Goal: Transaction & Acquisition: Book appointment/travel/reservation

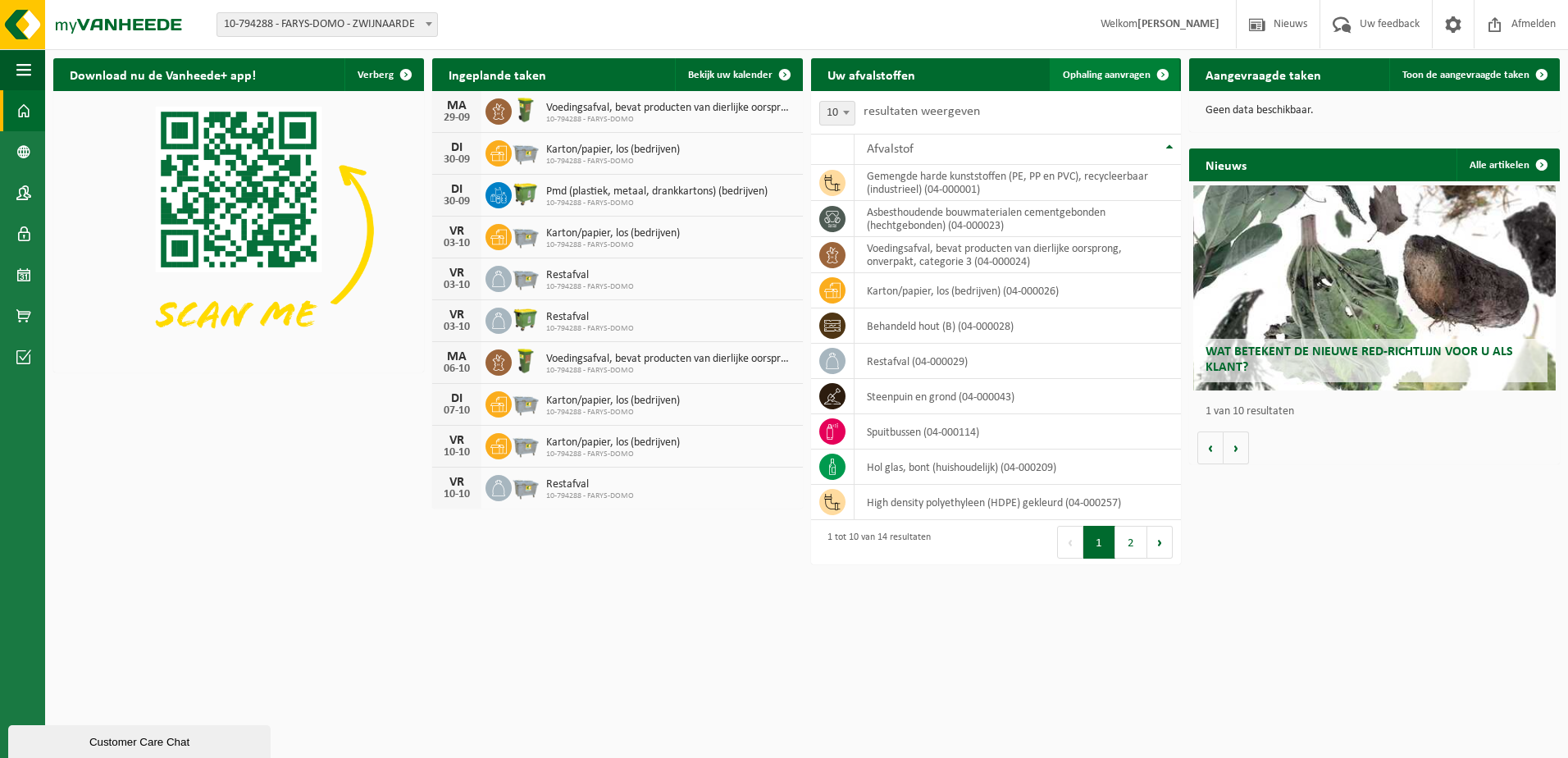
click at [1131, 73] on span "Ophaling aanvragen" at bounding box center [1107, 75] width 88 height 10
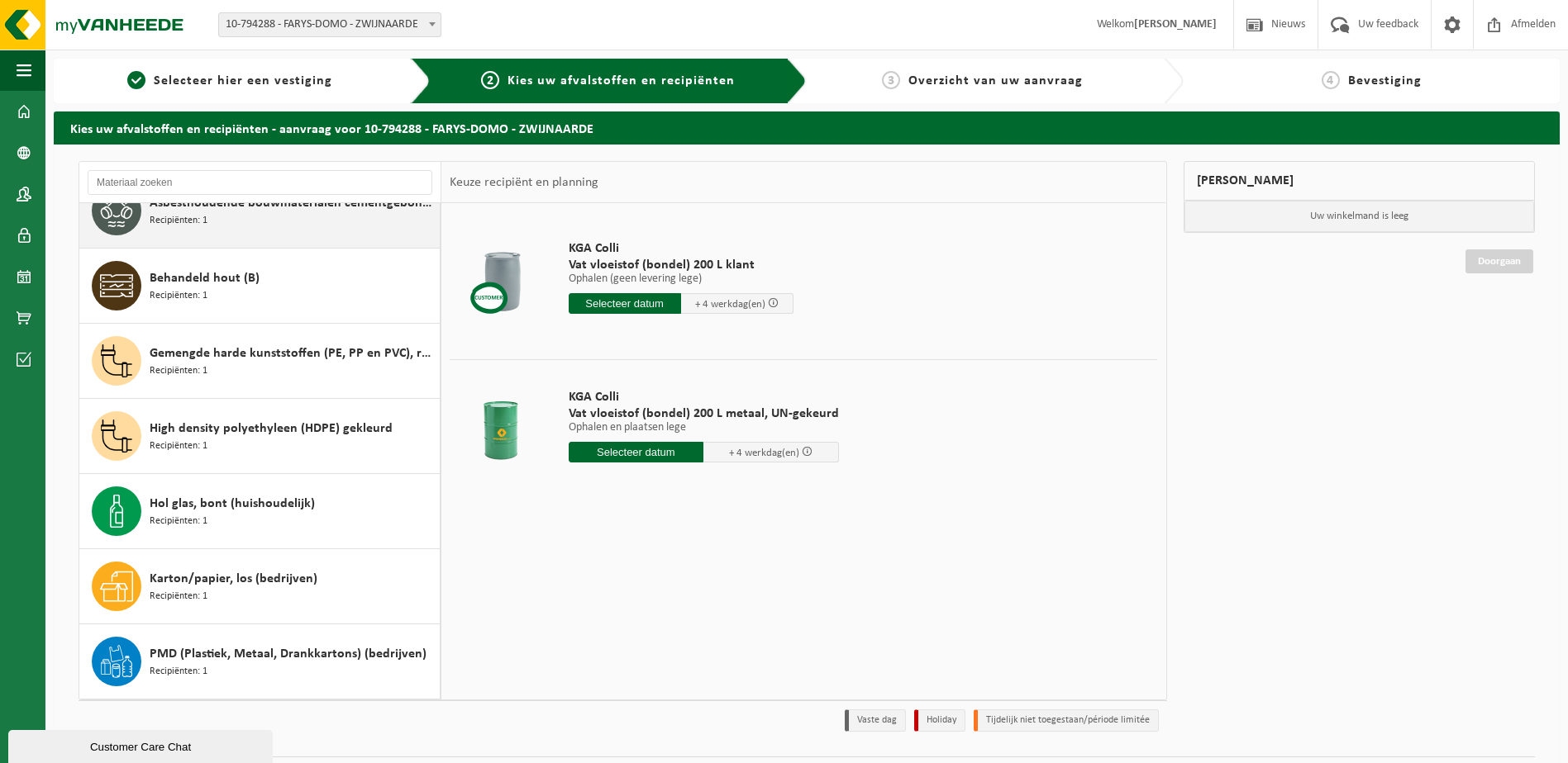
scroll to position [480, 0]
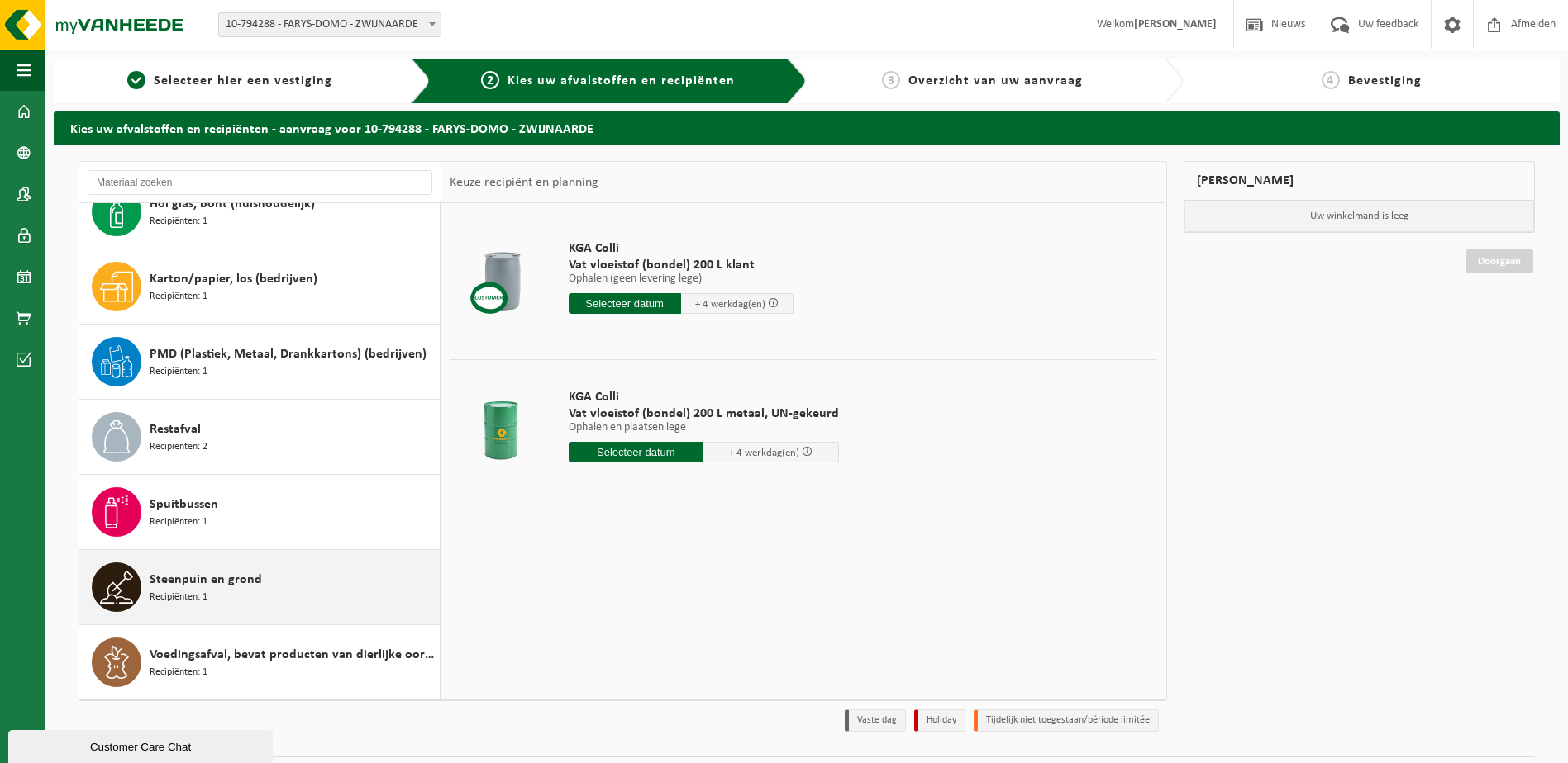
click at [226, 577] on span "Steenpuin en grond" at bounding box center [206, 580] width 113 height 20
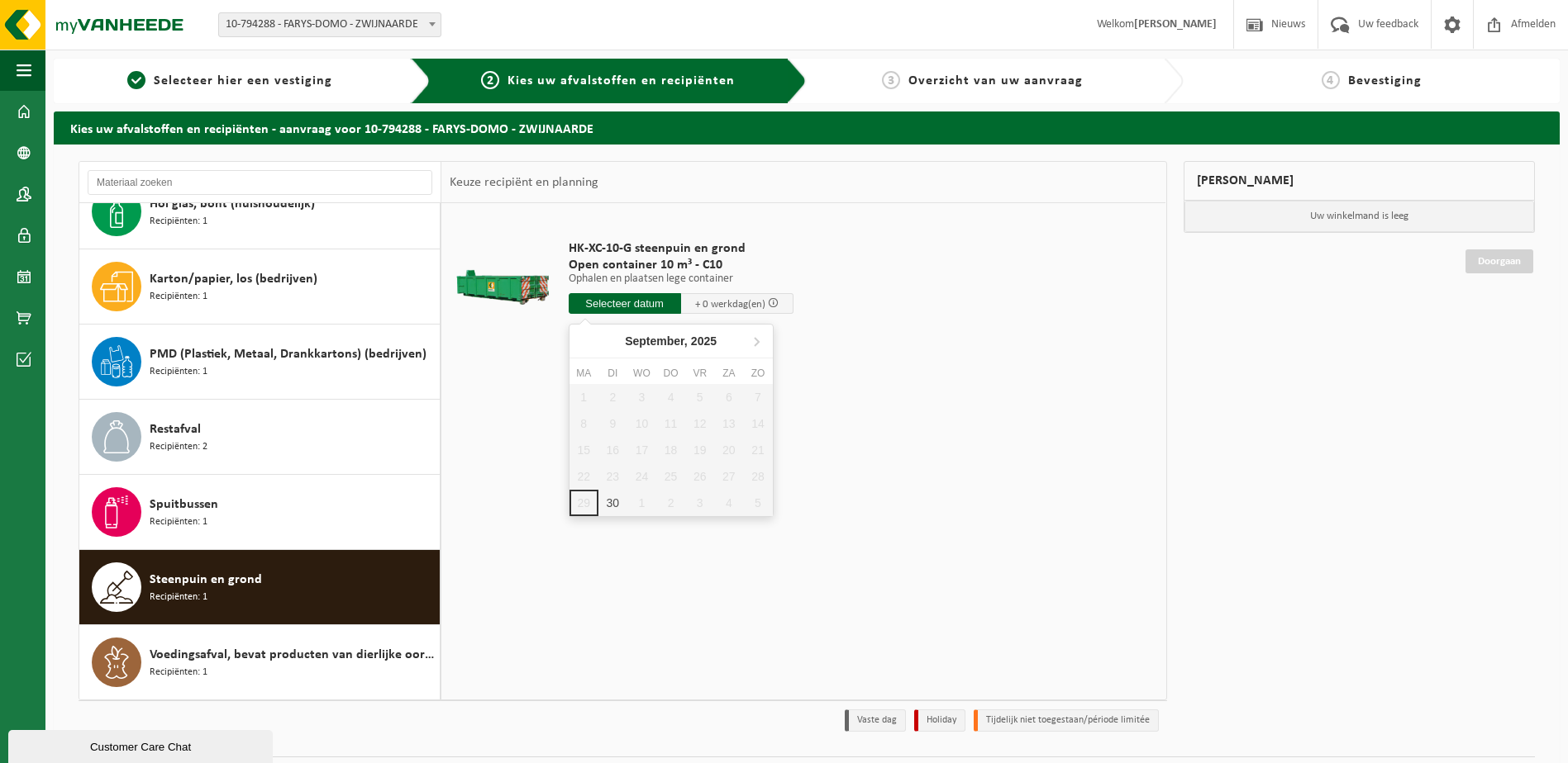
click at [630, 299] on input "text" at bounding box center [625, 304] width 113 height 21
click at [613, 498] on div "30" at bounding box center [613, 503] width 29 height 27
type input "Van 2025-09-30"
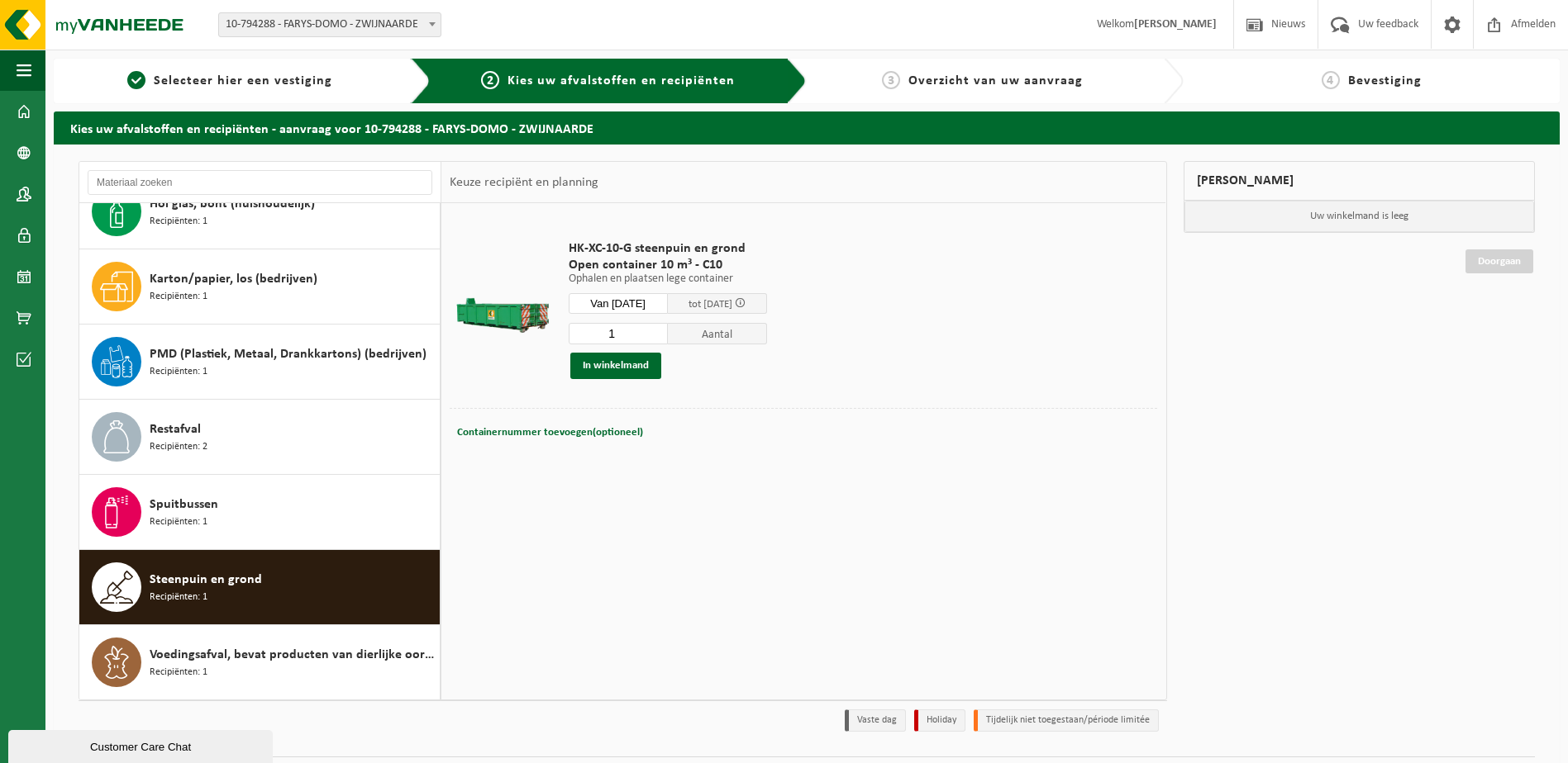
drag, startPoint x: 633, startPoint y: 331, endPoint x: 602, endPoint y: 331, distance: 31.0
click at [602, 331] on input "1" at bounding box center [618, 334] width 99 height 22
type input "2"
click at [596, 360] on button "In winkelmand" at bounding box center [616, 366] width 91 height 27
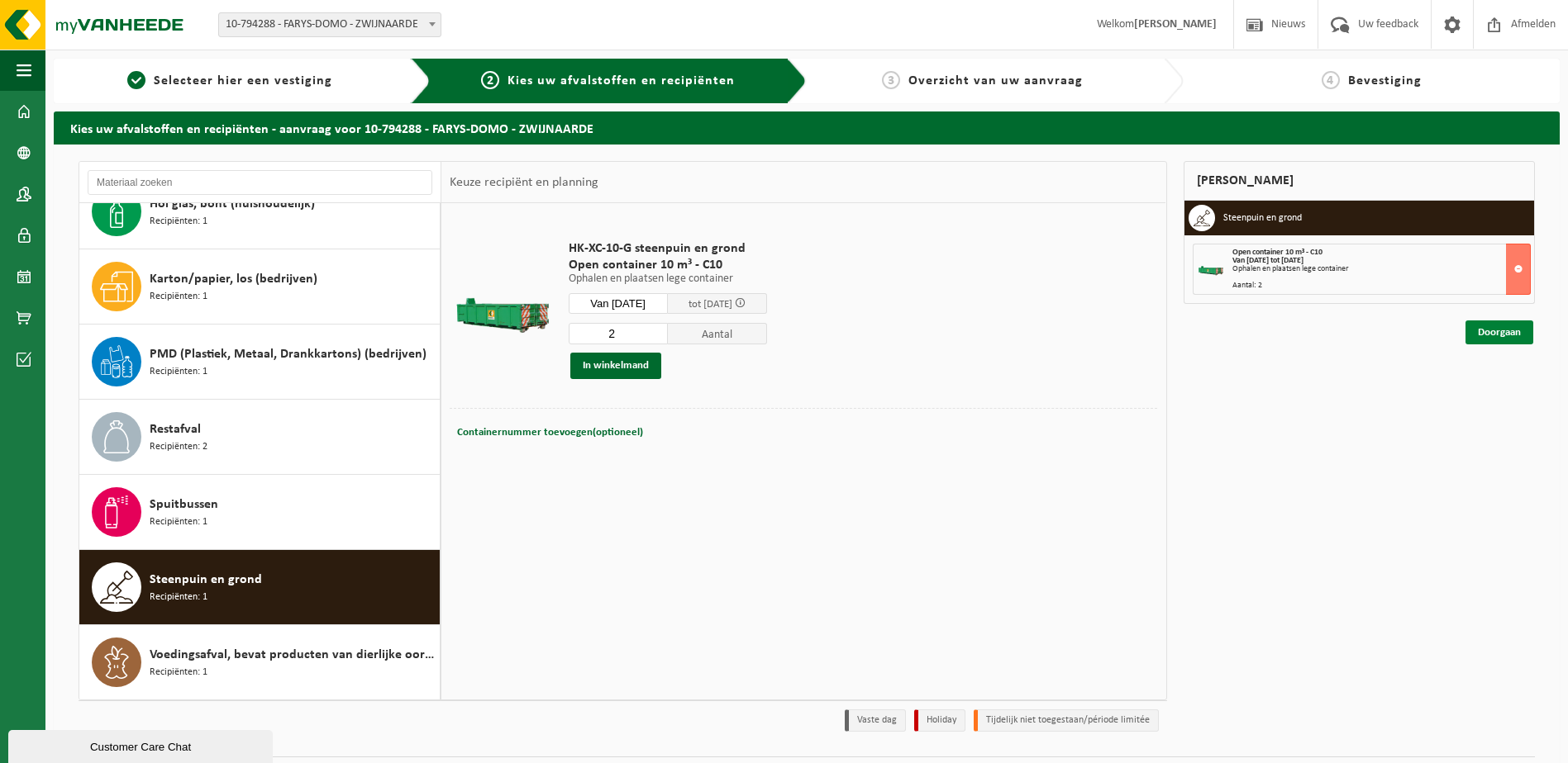
click at [1514, 342] on link "Doorgaan" at bounding box center [1499, 333] width 68 height 24
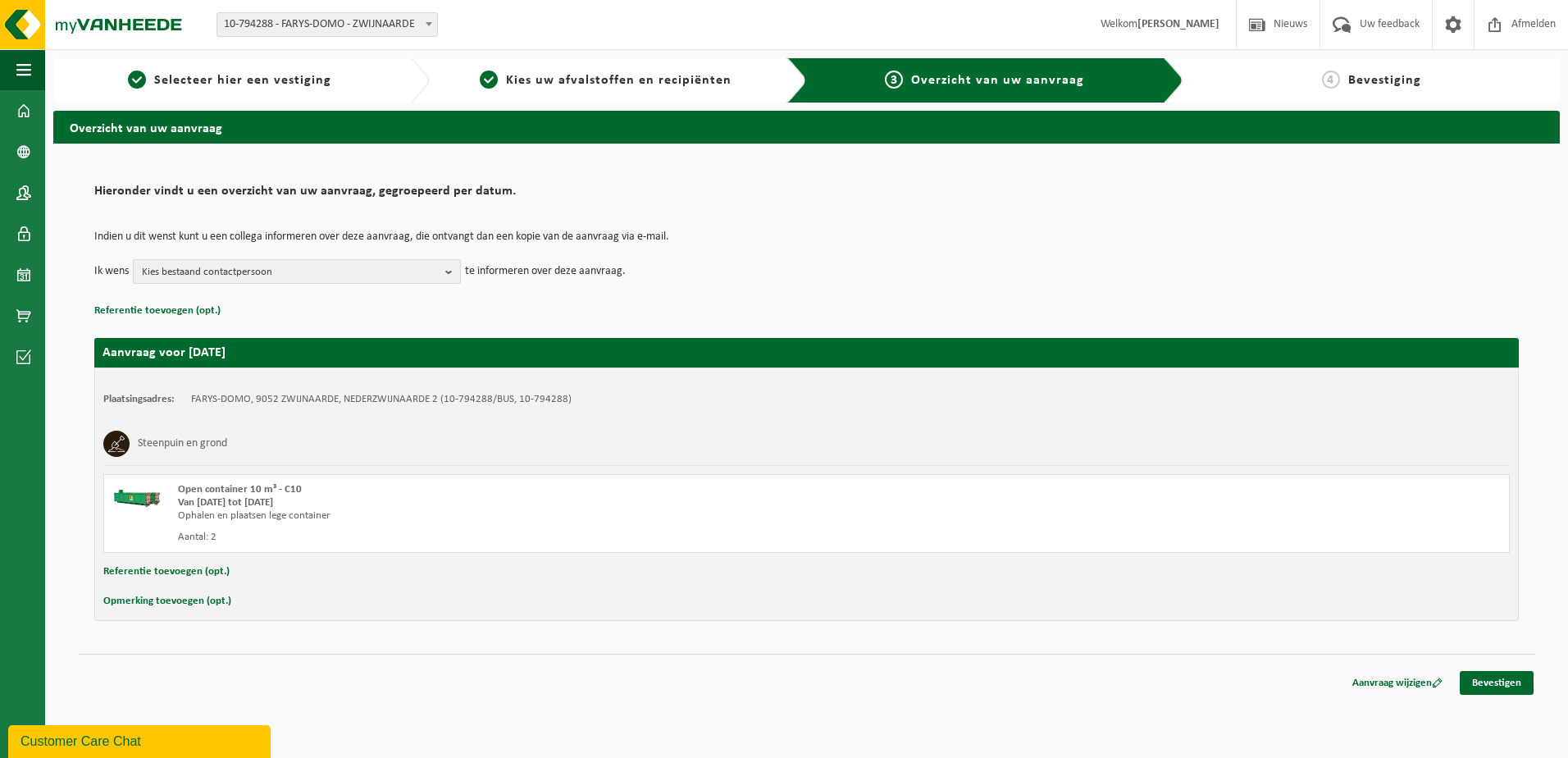
click at [445, 278] on button "Kies bestaand contactpersoon" at bounding box center [297, 272] width 328 height 25
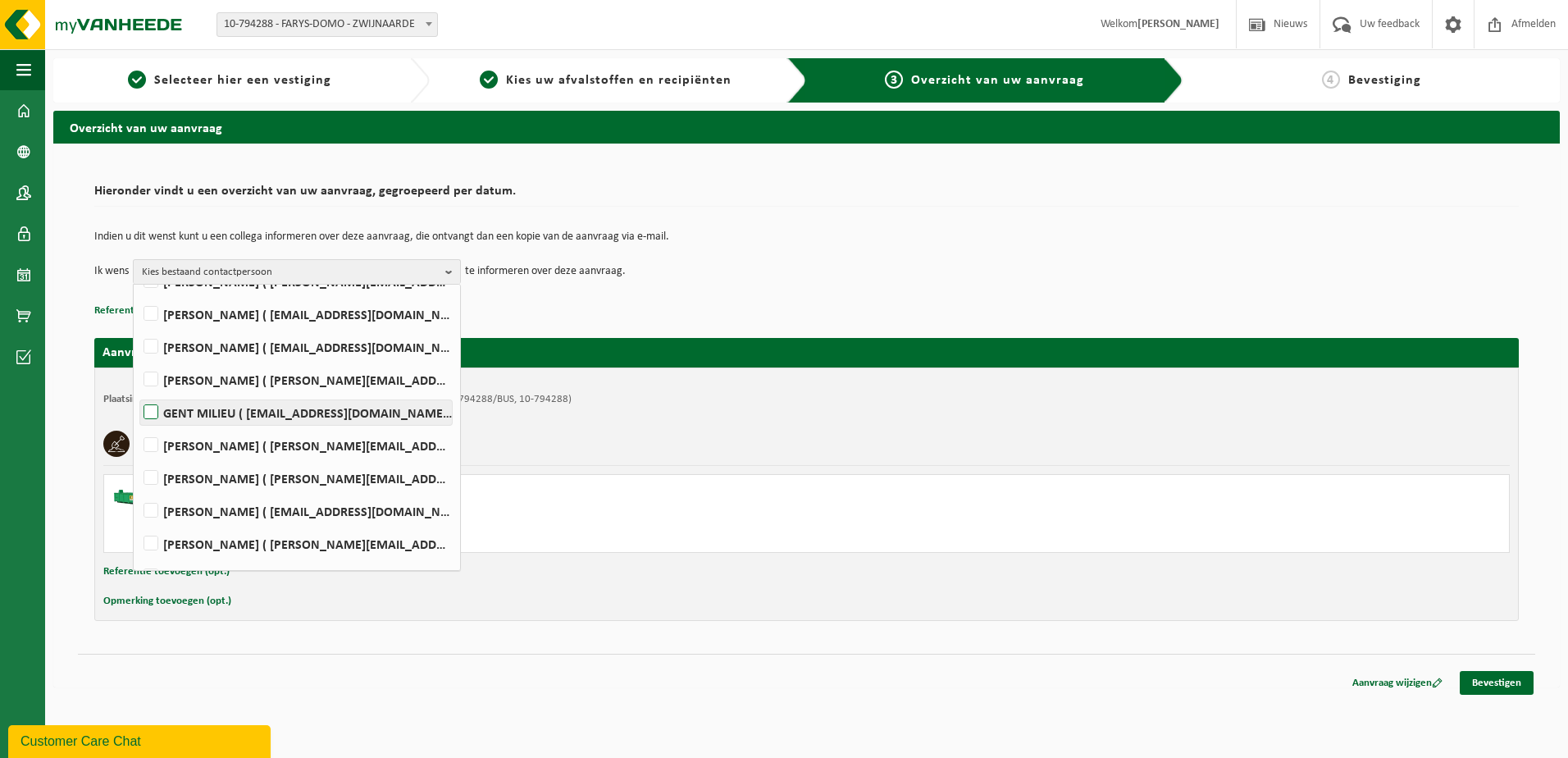
scroll to position [246, 0]
click at [264, 310] on label "HENDRIK HAUTTEKEETE ( hendrik.hauttekeete@farys.be )" at bounding box center [295, 313] width 312 height 25
click at [137, 293] on input "HENDRIK HAUTTEKEETE ( hendrik.hauttekeete@farys.be )" at bounding box center [137, 292] width 1 height 1
checkbox input "true"
click at [270, 442] on label "PETER MOERMAN ( peter.moerman@farys.be )" at bounding box center [295, 444] width 312 height 25
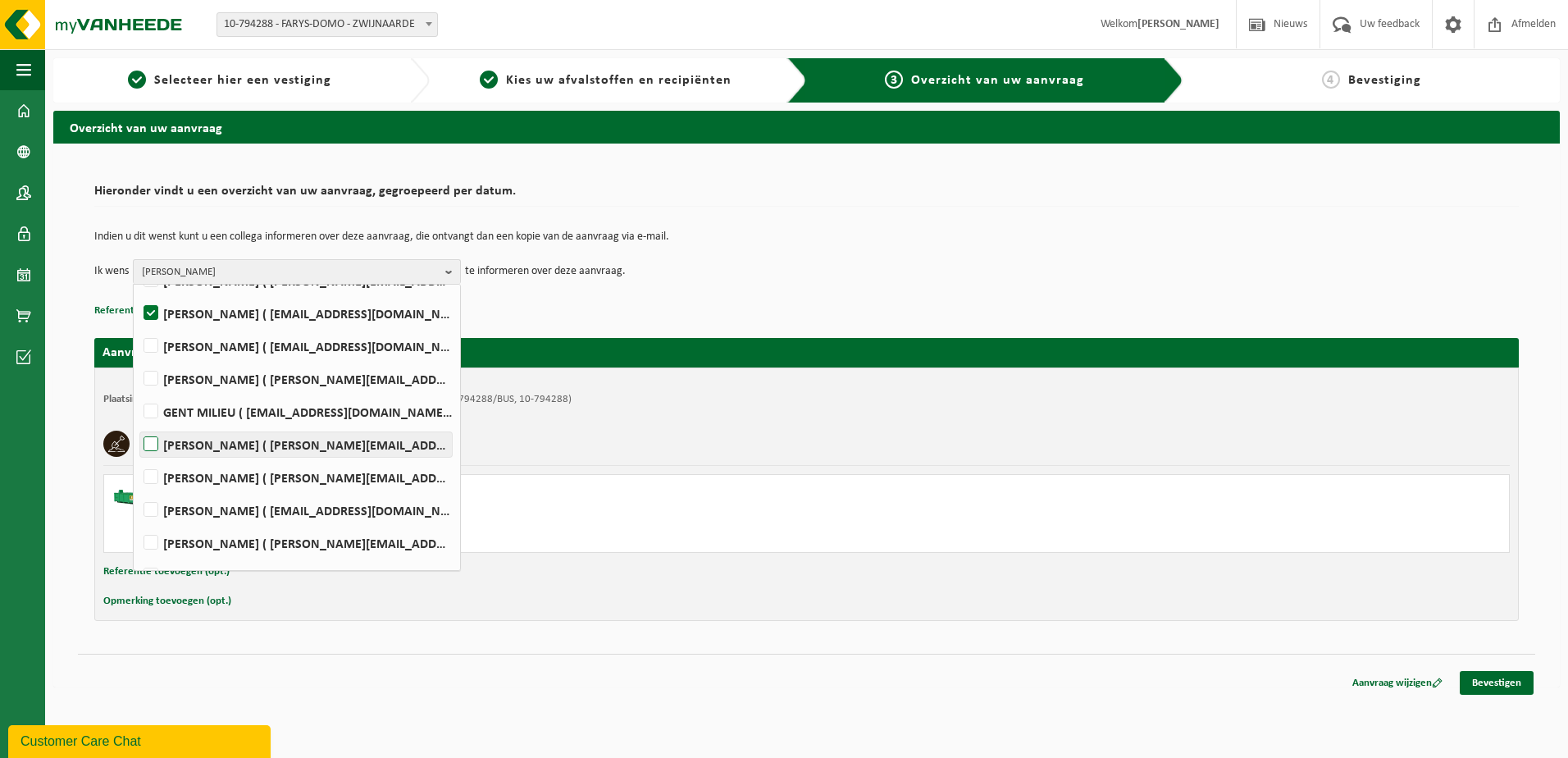
click at [137, 425] on input "PETER MOERMAN ( peter.moerman@farys.be )" at bounding box center [137, 424] width 1 height 1
checkbox input "true"
click at [270, 479] on label "DAGMAR SCHUMACHER ( dagmar.schumacher@farys.be )" at bounding box center [295, 478] width 312 height 25
click at [137, 457] on input "DAGMAR SCHUMACHER ( dagmar.schumacher@farys.be )" at bounding box center [137, 456] width 1 height 1
checkbox input "true"
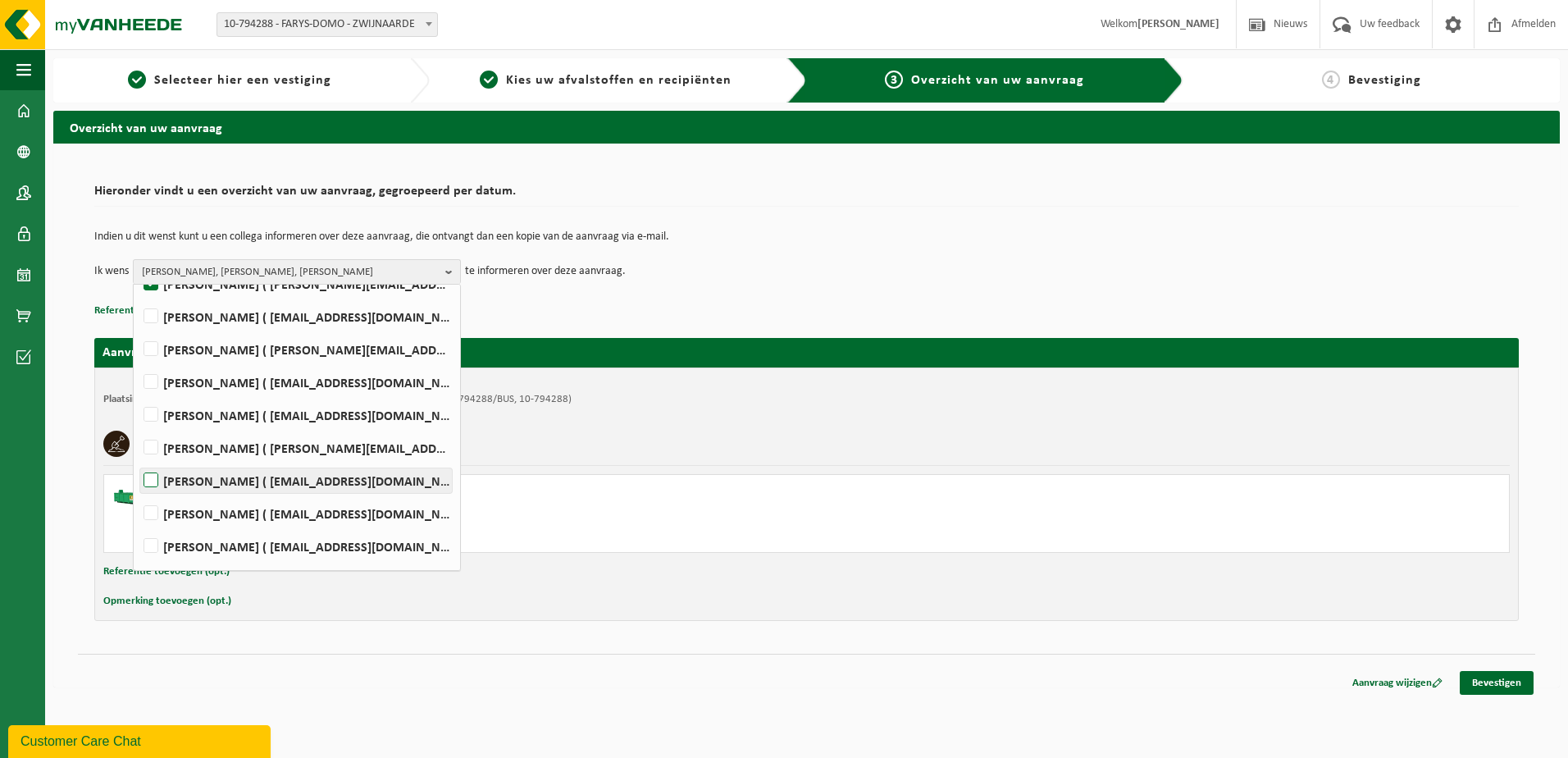
scroll to position [468, 0]
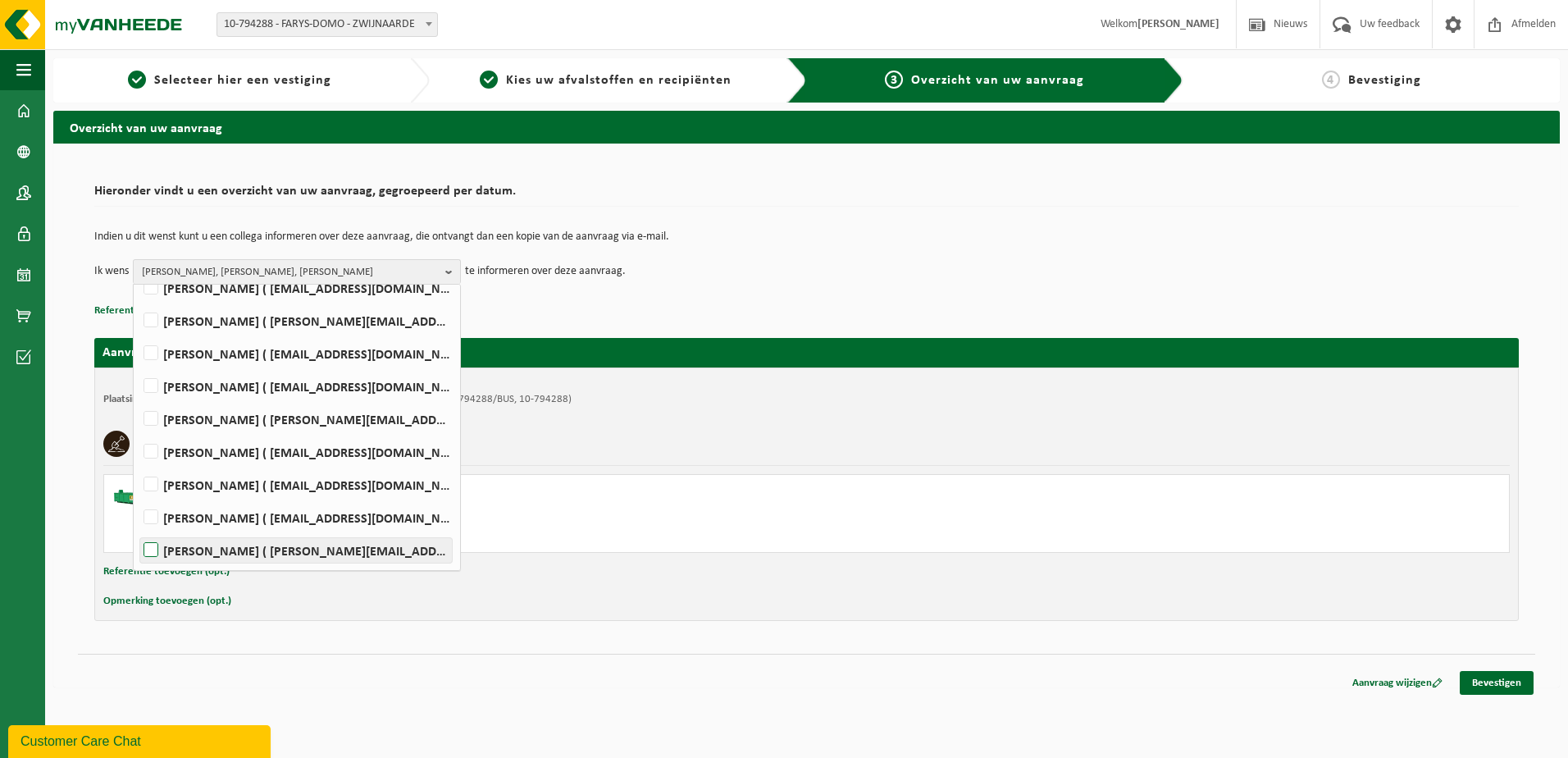
click at [262, 548] on label "Johan Verstraete ( johan.verstraete@farys.be )" at bounding box center [295, 550] width 312 height 25
click at [137, 530] on input "Johan Verstraete ( johan.verstraete@farys.be )" at bounding box center [137, 529] width 1 height 1
checkbox input "true"
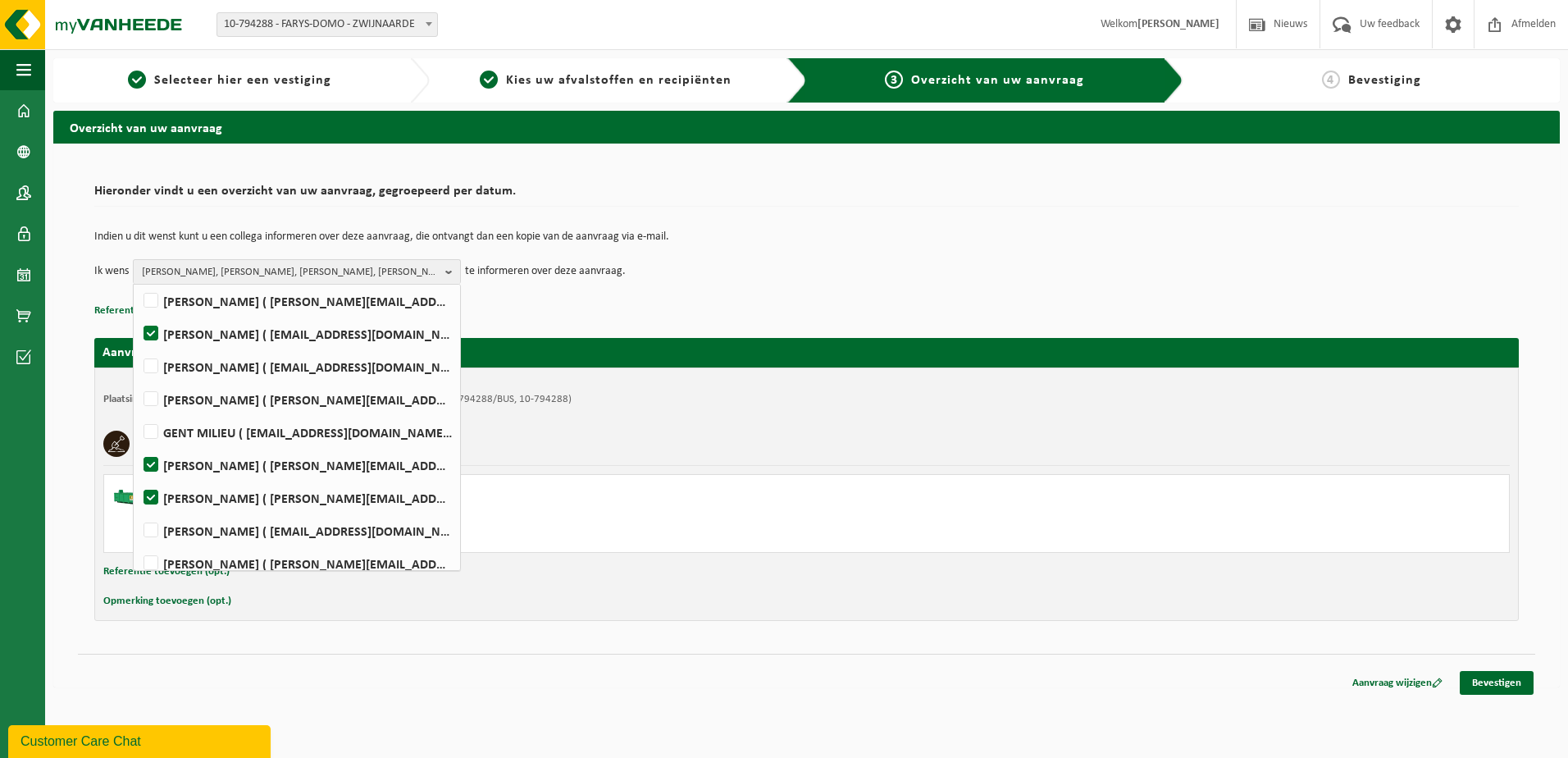
scroll to position [222, 0]
click at [239, 409] on label "Jonathan Martens ( j.martens@farys.be )" at bounding box center [295, 403] width 312 height 25
click at [137, 383] on input "Jonathan Martens ( j.martens@farys.be )" at bounding box center [137, 382] width 1 height 1
checkbox input "true"
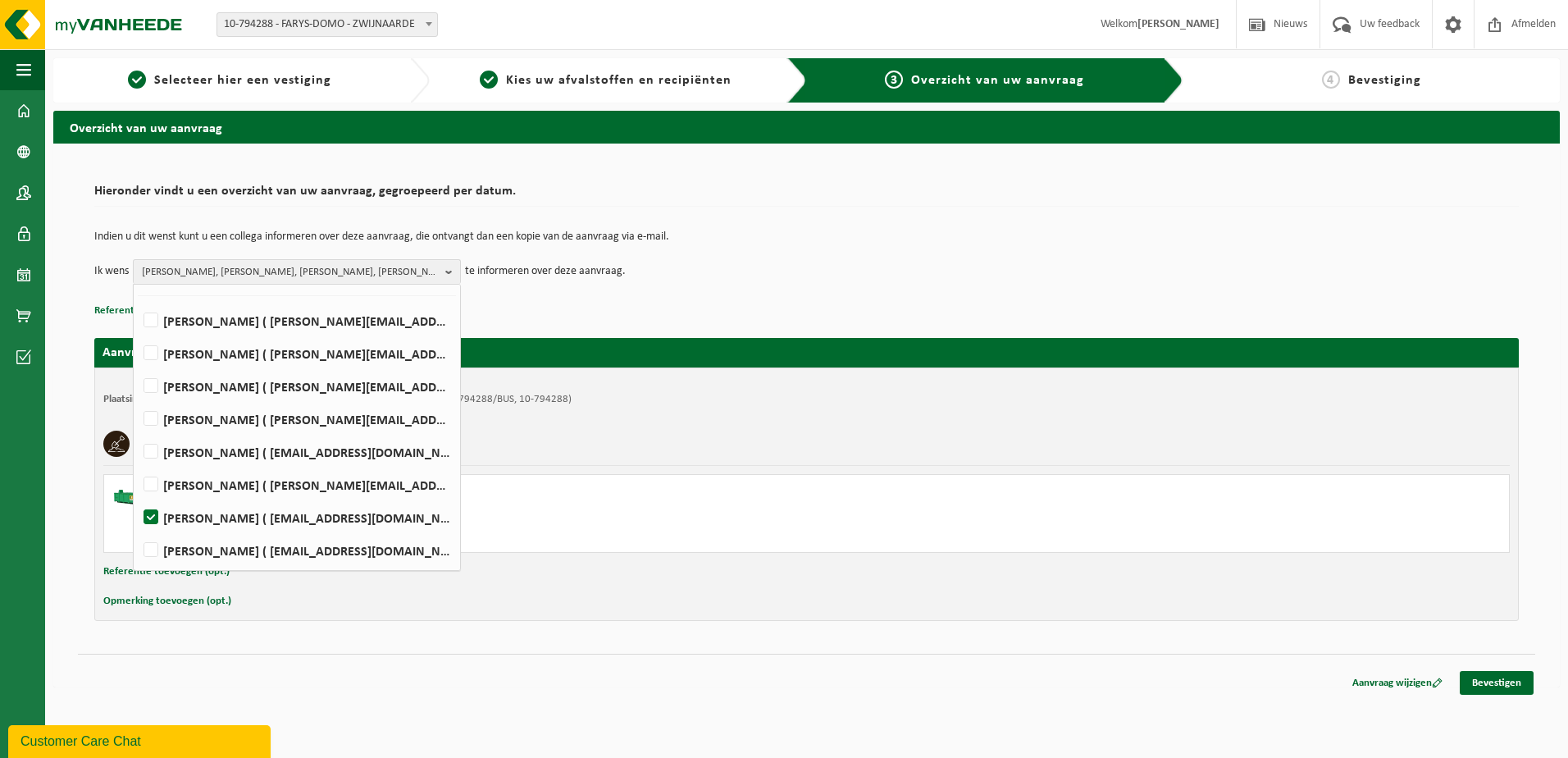
scroll to position [0, 0]
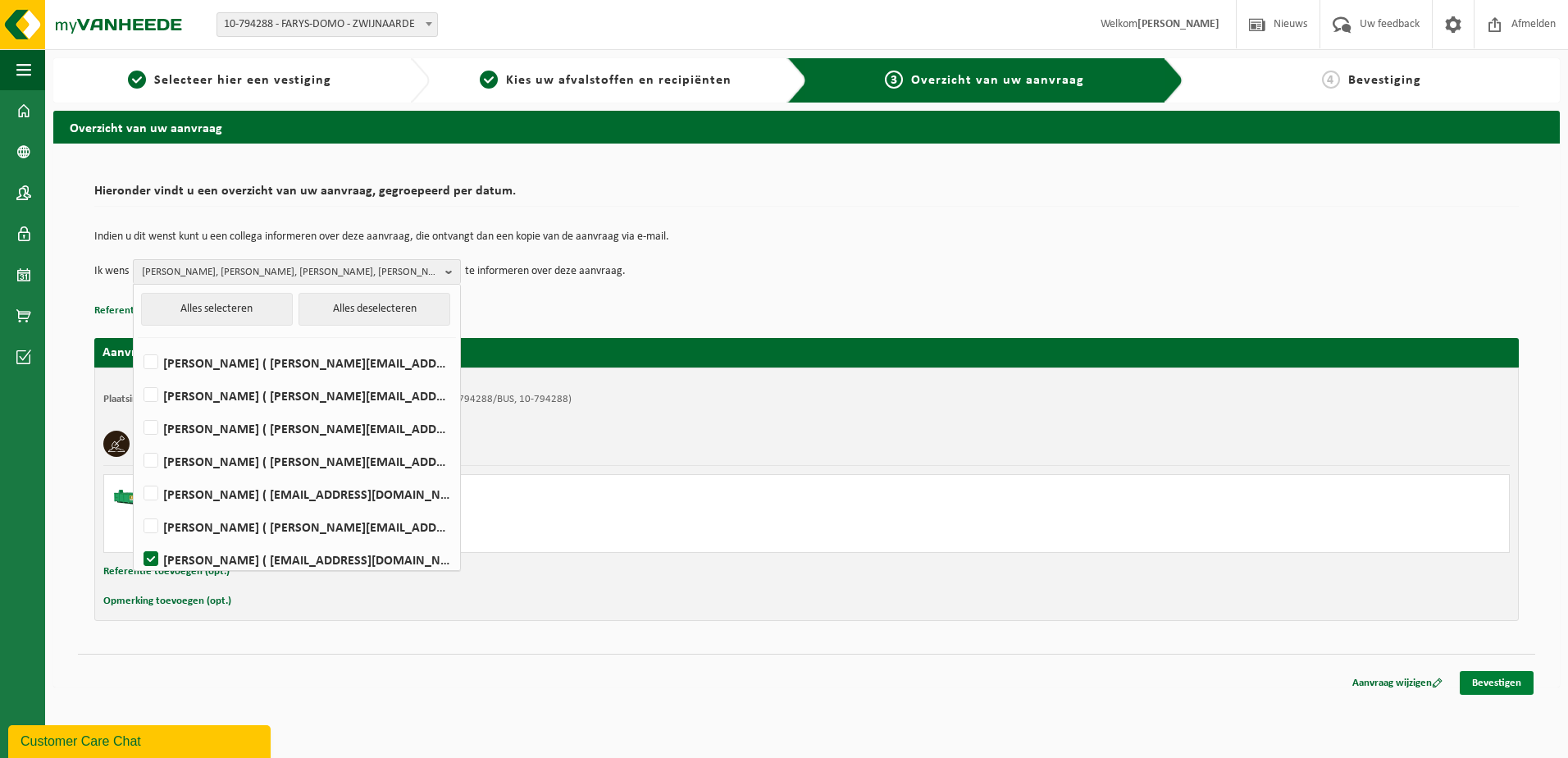
click at [1513, 689] on link "Bevestigen" at bounding box center [1497, 684] width 73 height 24
